Goal: Transaction & Acquisition: Purchase product/service

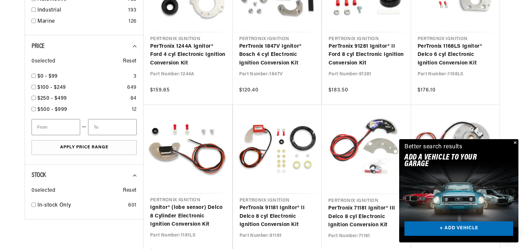
scroll to position [0, 199]
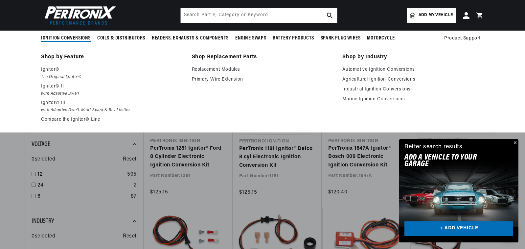
click at [76, 37] on span "Ignition Conversions" at bounding box center [66, 38] width 50 height 7
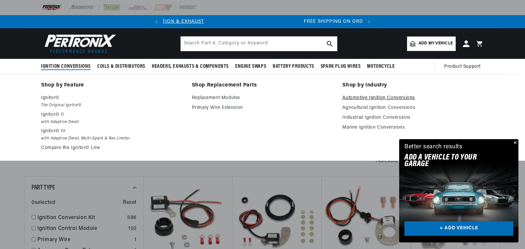
scroll to position [0, 199]
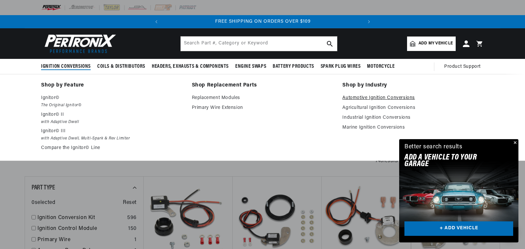
click at [369, 96] on link "Automotive Ignition Conversions" at bounding box center [414, 98] width 142 height 8
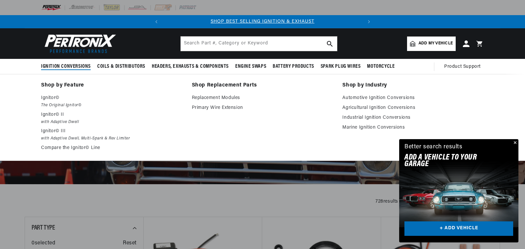
scroll to position [0, 199]
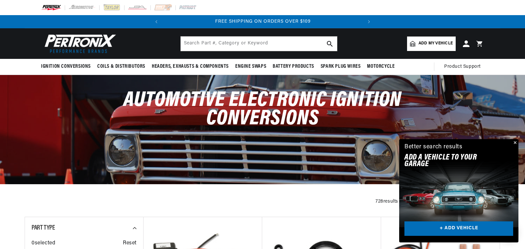
click at [431, 46] on span "Add my vehicle" at bounding box center [436, 43] width 34 height 6
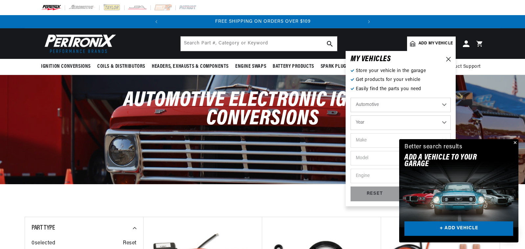
scroll to position [0, 0]
click at [403, 104] on select "Automotive Agricultural Industrial Marine Motorcycle" at bounding box center [401, 105] width 100 height 14
click at [398, 130] on select "Year [DATE] 2025 2024 2023 2022 2021 2020 2019 2018 2017 2016 2015 2014 2013 20…" at bounding box center [401, 122] width 100 height 14
select select "1967"
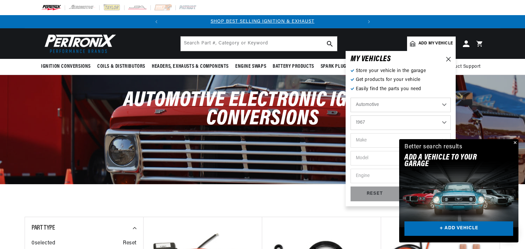
click at [351, 115] on select "Year [DATE] 2025 2024 2023 2022 2021 2020 2019 2018 2017 2016 2015 2014 2013 20…" at bounding box center [401, 122] width 100 height 14
select select "1967"
click at [514, 140] on button "Close" at bounding box center [515, 143] width 8 height 8
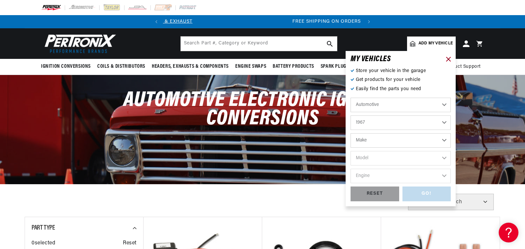
scroll to position [0, 199]
click at [387, 138] on select "Make Alfa Romeo American Motors Aston [PERSON_NAME][GEOGRAPHIC_DATA] [PERSON_NA…" at bounding box center [401, 140] width 100 height 14
select select "Pontiac"
click at [351, 133] on select "Make Alfa Romeo American Motors Aston [PERSON_NAME][GEOGRAPHIC_DATA] [PERSON_NA…" at bounding box center [401, 140] width 100 height 14
select select "Pontiac"
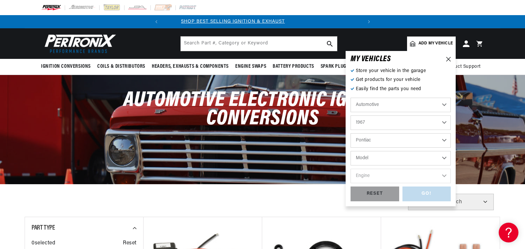
scroll to position [0, 0]
click at [423, 159] on select "Model Acadian [GEOGRAPHIC_DATA] [GEOGRAPHIC_DATA] Catalina Executive Firebird G…" at bounding box center [401, 158] width 100 height 14
select select "Firebird"
click at [351, 151] on select "Model Acadian [GEOGRAPHIC_DATA] [GEOGRAPHIC_DATA] Catalina Executive Firebird G…" at bounding box center [401, 158] width 100 height 14
select select "Firebird"
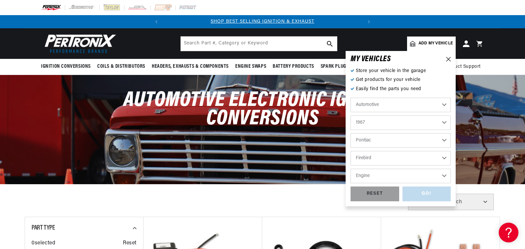
click at [406, 176] on select "Engine 5.7L 7.5L 230cid / 3.8L 250cid / 4.1L 326cid / 5.3L 327cid / 5.3L 400cid…" at bounding box center [401, 176] width 100 height 14
select select "400cid-6.6L"
click at [351, 169] on select "Engine 5.7L 7.5L 230cid / 3.8L 250cid / 4.1L 326cid / 5.3L 327cid / 5.3L 400cid…" at bounding box center [401, 176] width 100 height 14
select select "400cid-6.6L"
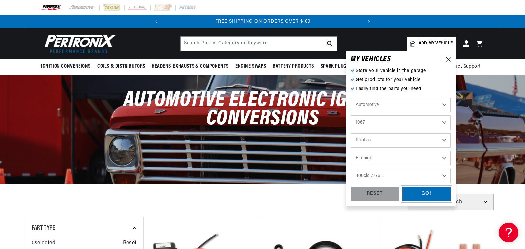
click at [417, 193] on div "GO!" at bounding box center [427, 193] width 49 height 15
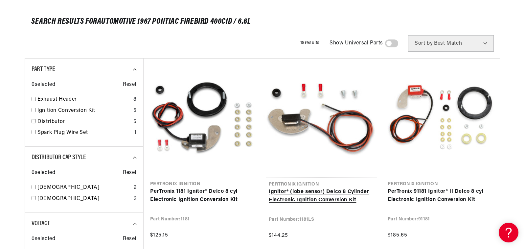
scroll to position [99, 0]
